Goal: Transaction & Acquisition: Purchase product/service

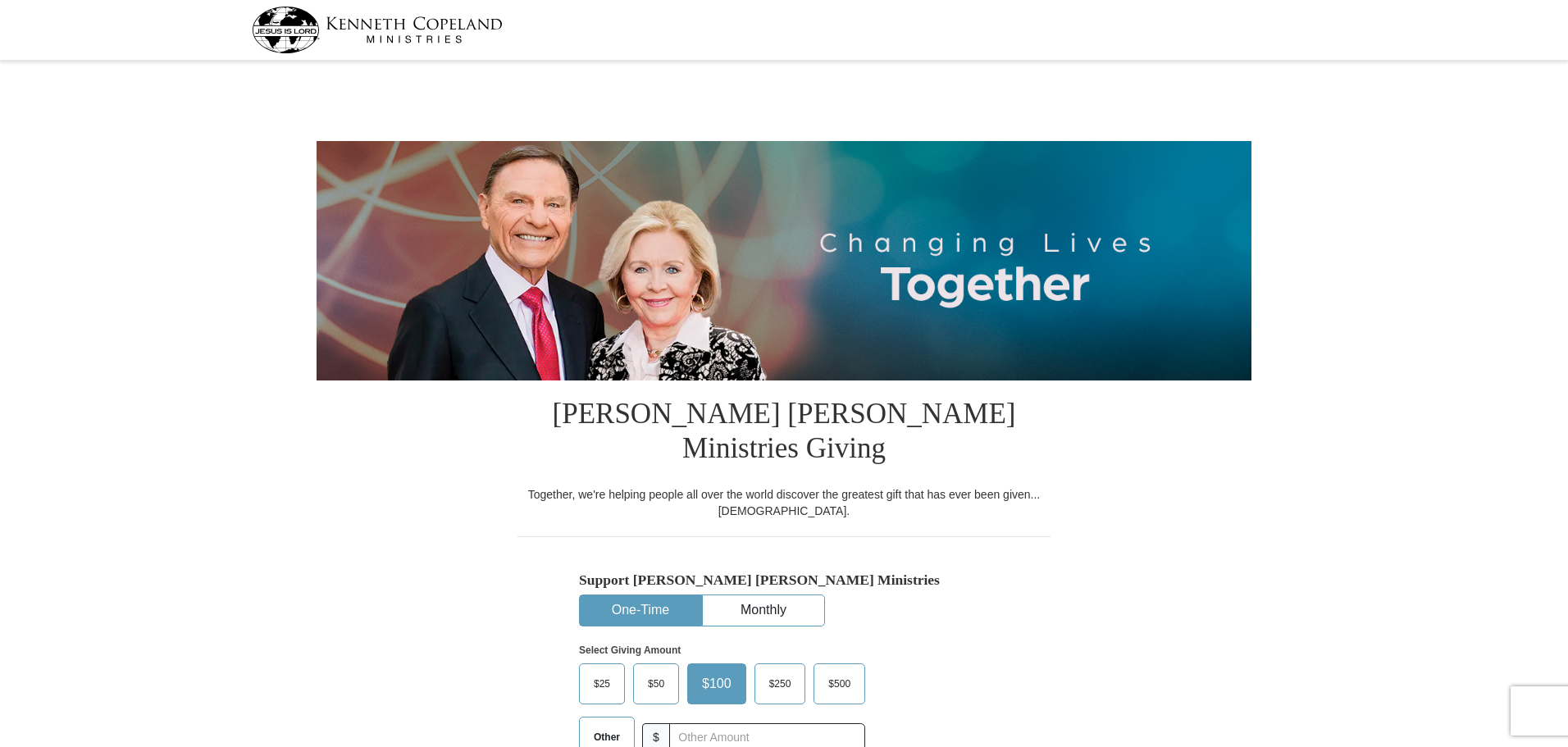
select select "FL"
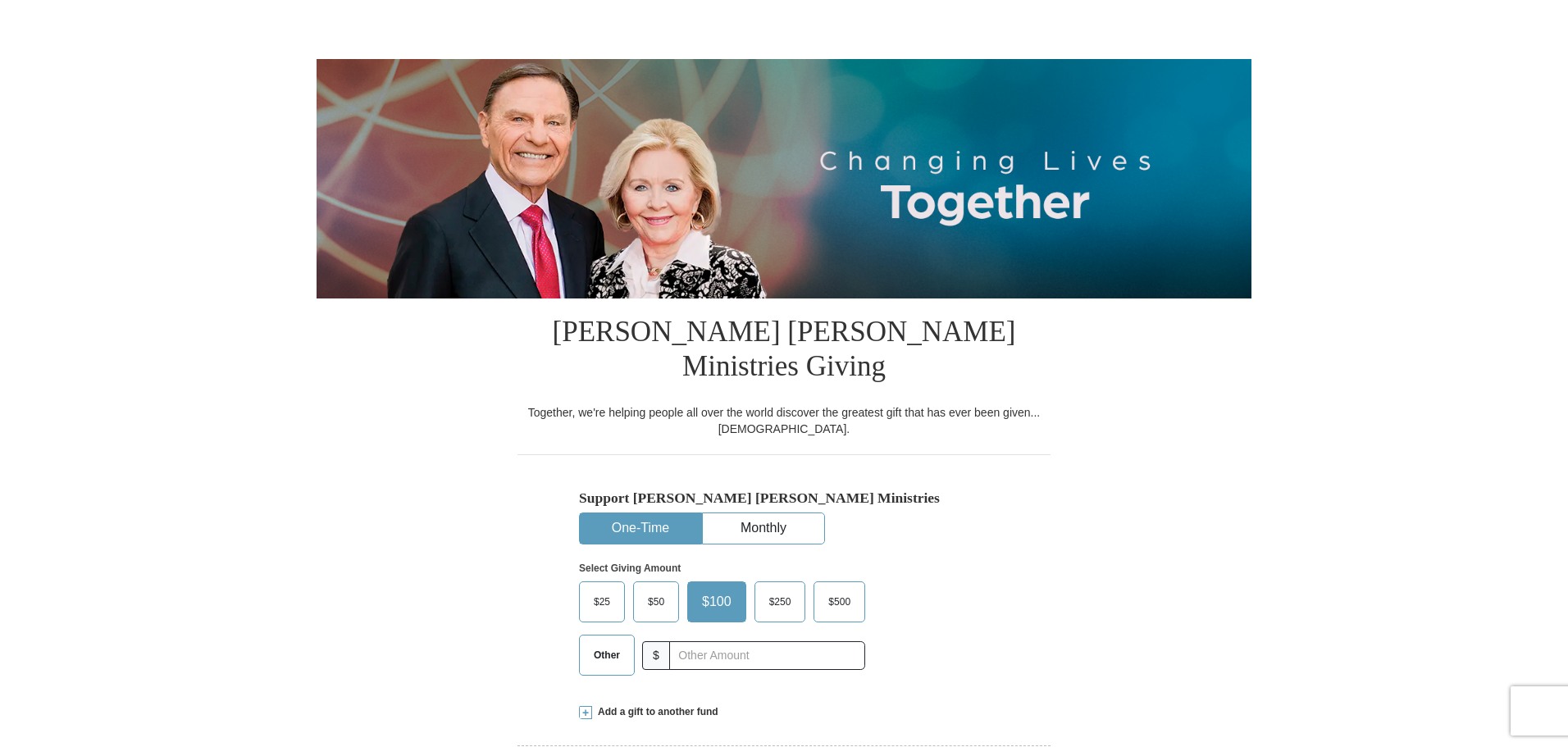
scroll to position [164, 0]
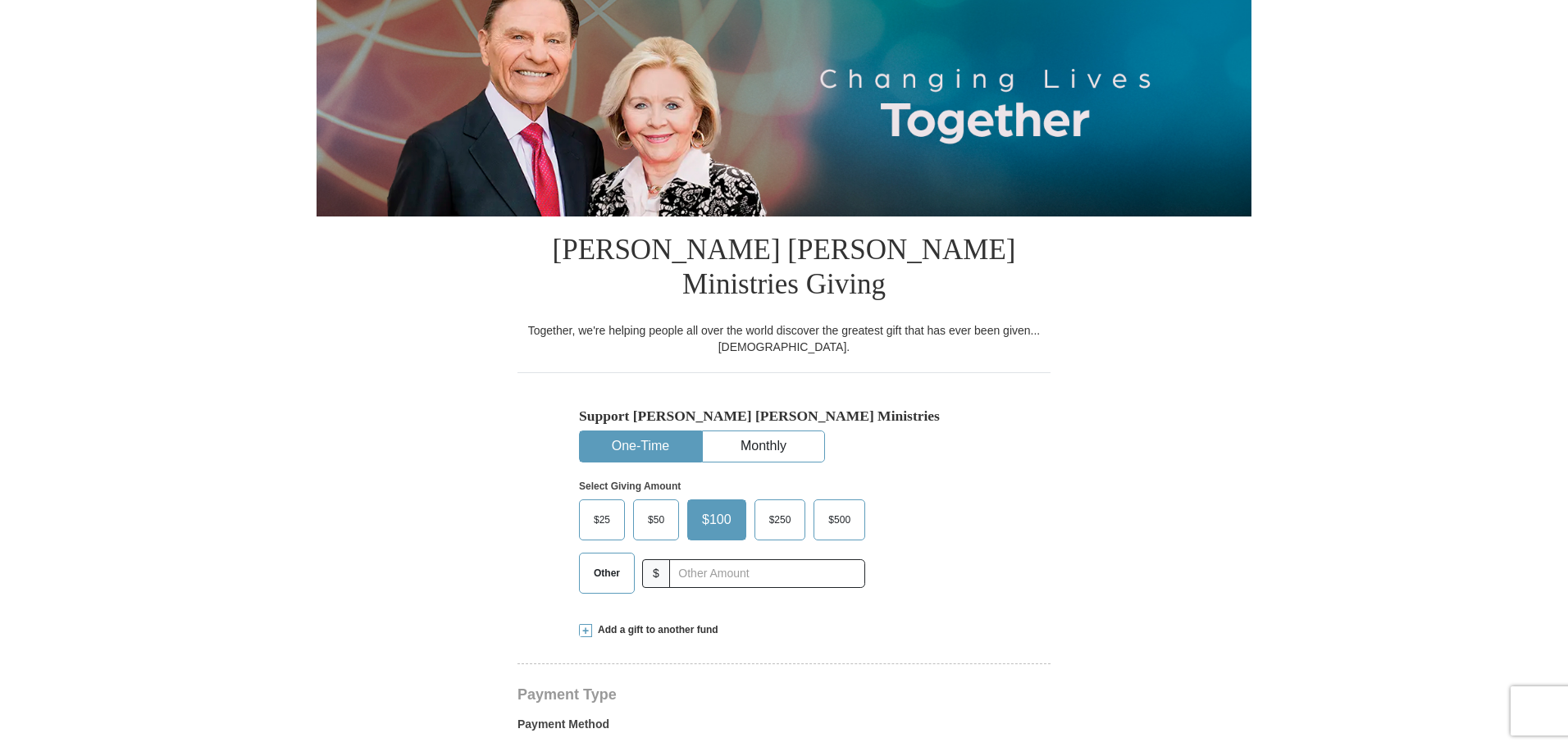
click at [610, 561] on span "Other" at bounding box center [607, 573] width 43 height 25
click at [0, 0] on input "Other" at bounding box center [0, 0] width 0 height 0
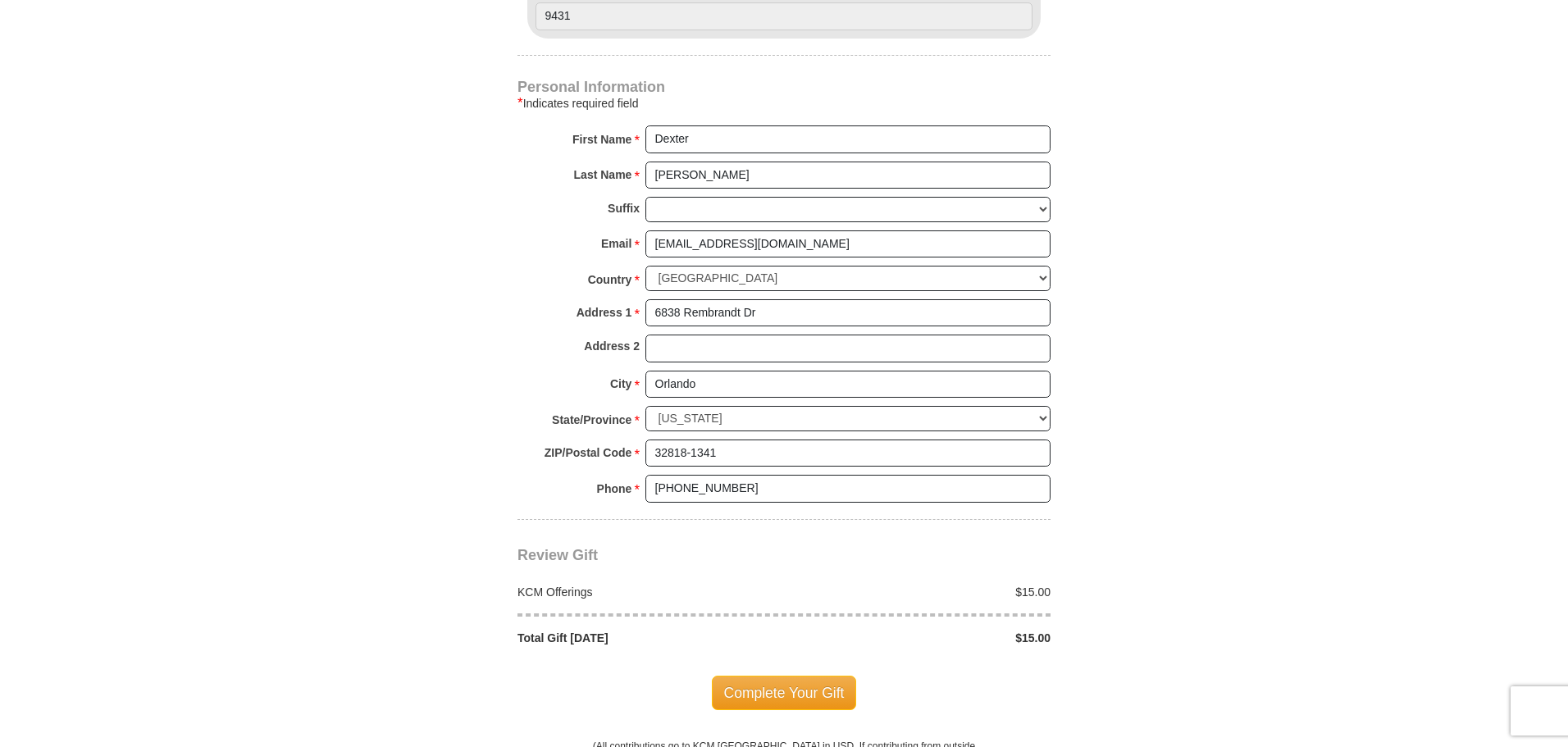
scroll to position [1149, 0]
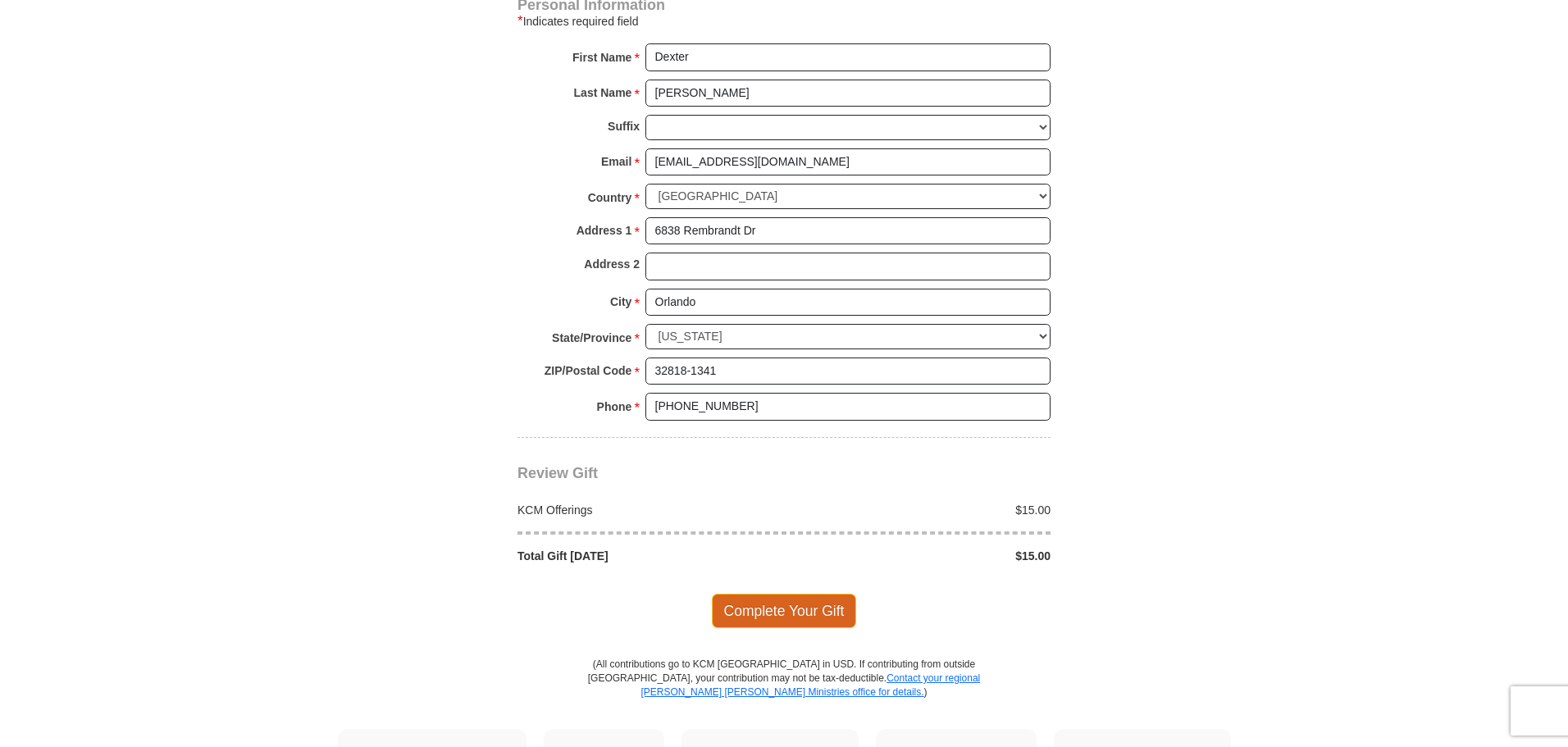
type input "15.00"
click at [785, 594] on span "Complete Your Gift" at bounding box center [784, 611] width 145 height 35
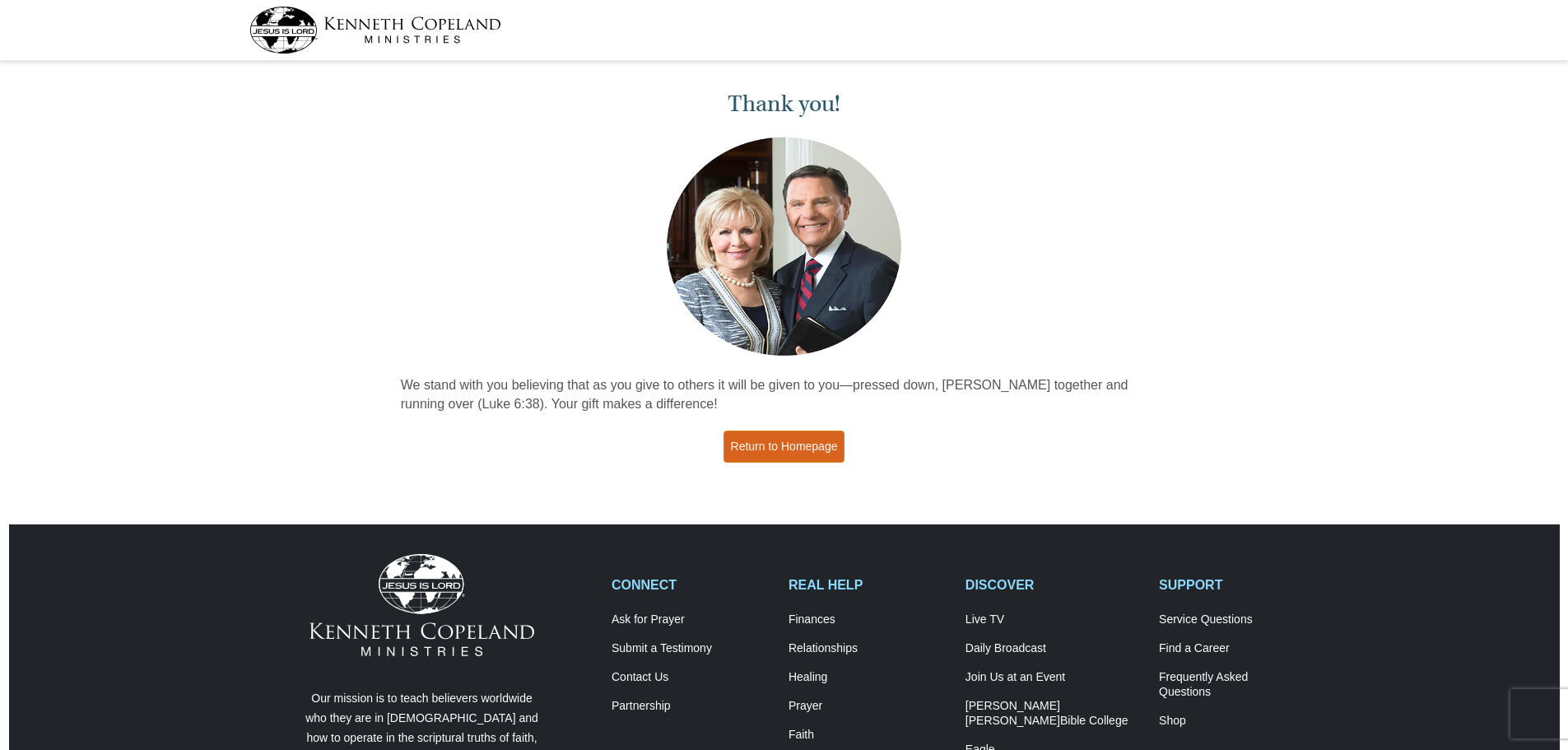
click at [792, 452] on link "Return to Homepage" at bounding box center [784, 447] width 122 height 32
